Goal: Navigation & Orientation: Go to known website

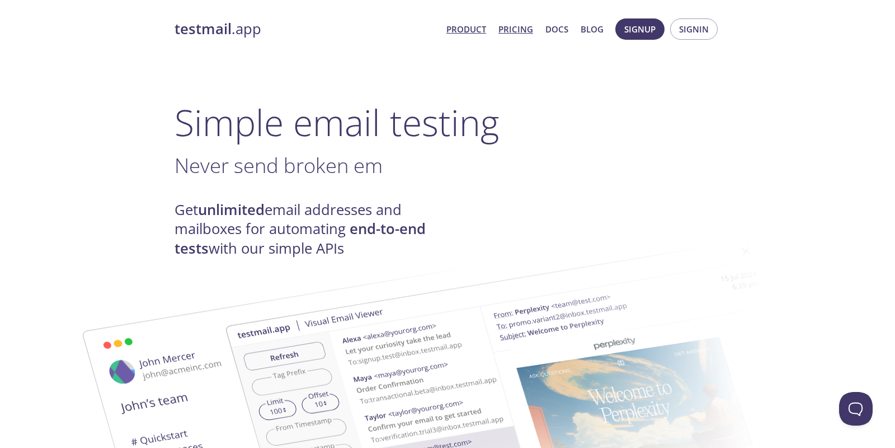
click at [523, 30] on link "Pricing" at bounding box center [516, 29] width 35 height 15
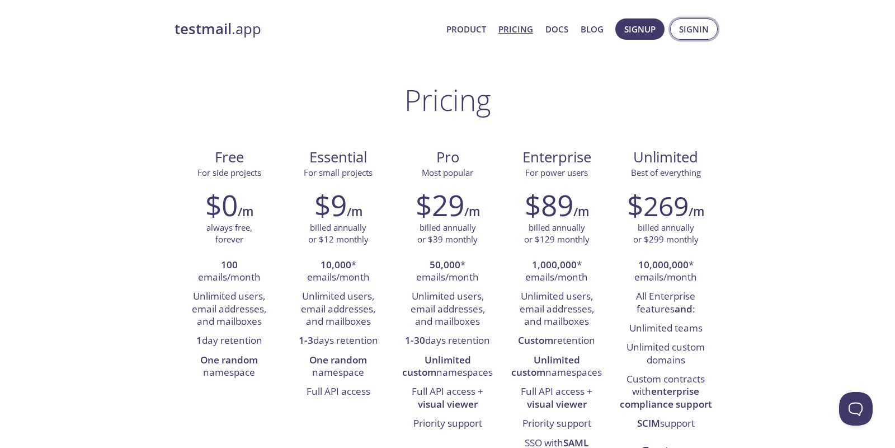
click at [689, 30] on span "Signin" at bounding box center [694, 29] width 30 height 15
